Goal: Navigation & Orientation: Find specific page/section

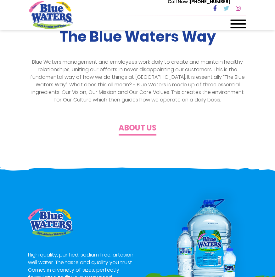
scroll to position [126, 0]
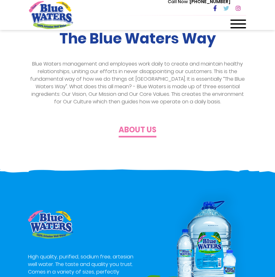
click at [236, 24] on span at bounding box center [238, 23] width 16 height 1
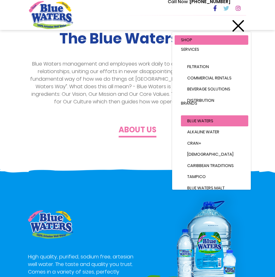
click at [208, 121] on span "Blue Waters" at bounding box center [200, 121] width 26 height 6
click at [213, 120] on span "Blue Waters" at bounding box center [200, 121] width 26 height 6
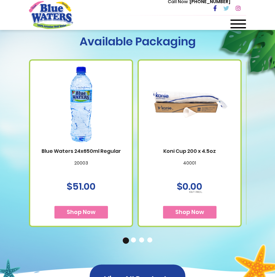
scroll to position [535, 0]
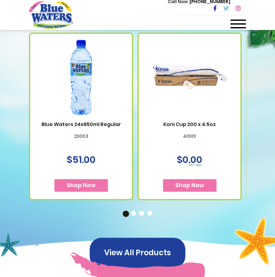
click at [134, 213] on button "2" at bounding box center [134, 213] width 6 height 6
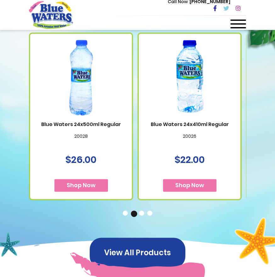
click at [145, 211] on ul "1 2 3 4" at bounding box center [137, 212] width 217 height 7
click at [144, 210] on button "3" at bounding box center [142, 213] width 6 height 6
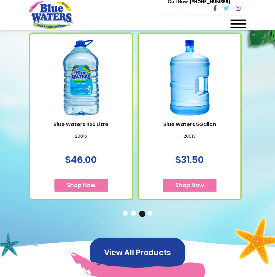
click at [151, 212] on button "4" at bounding box center [150, 213] width 6 height 6
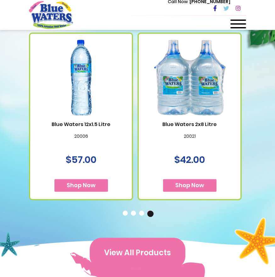
click at [143, 243] on button "View All Products" at bounding box center [138, 252] width 96 height 30
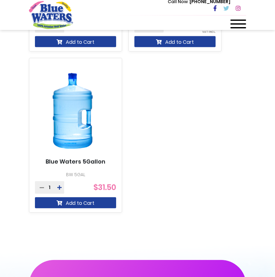
scroll to position [786, 0]
